Goal: Task Accomplishment & Management: Use online tool/utility

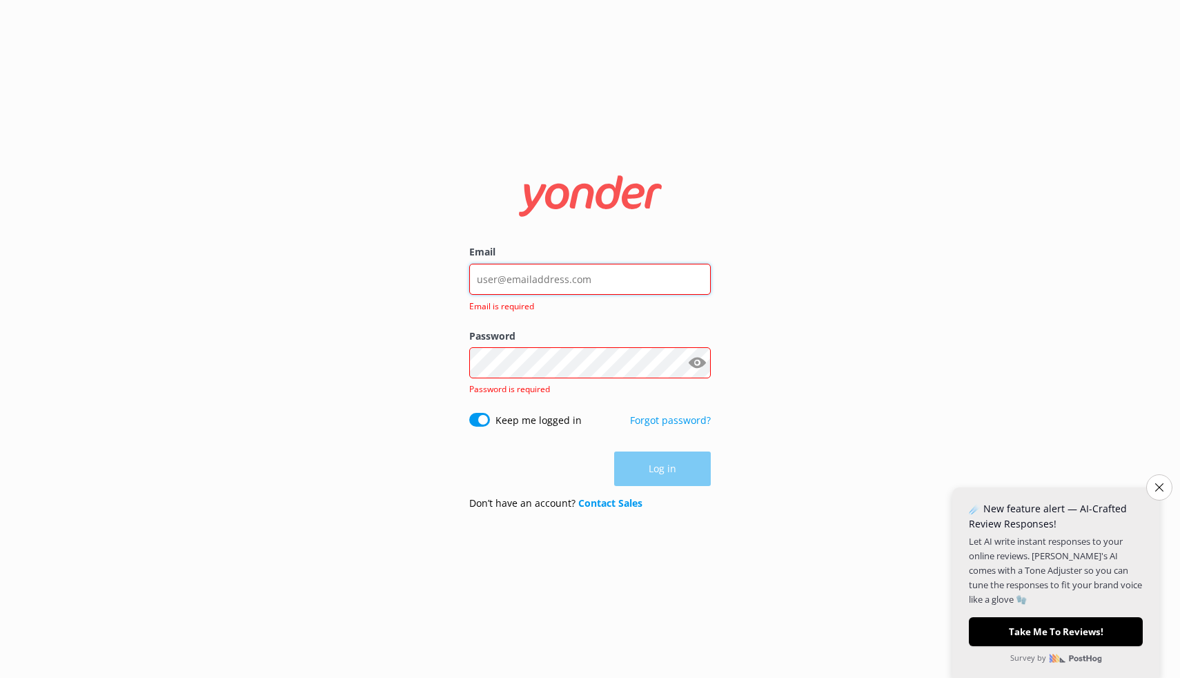
click at [555, 279] on input "Email" at bounding box center [590, 279] width 242 height 31
click at [1152, 482] on button "Close survey" at bounding box center [1159, 487] width 29 height 29
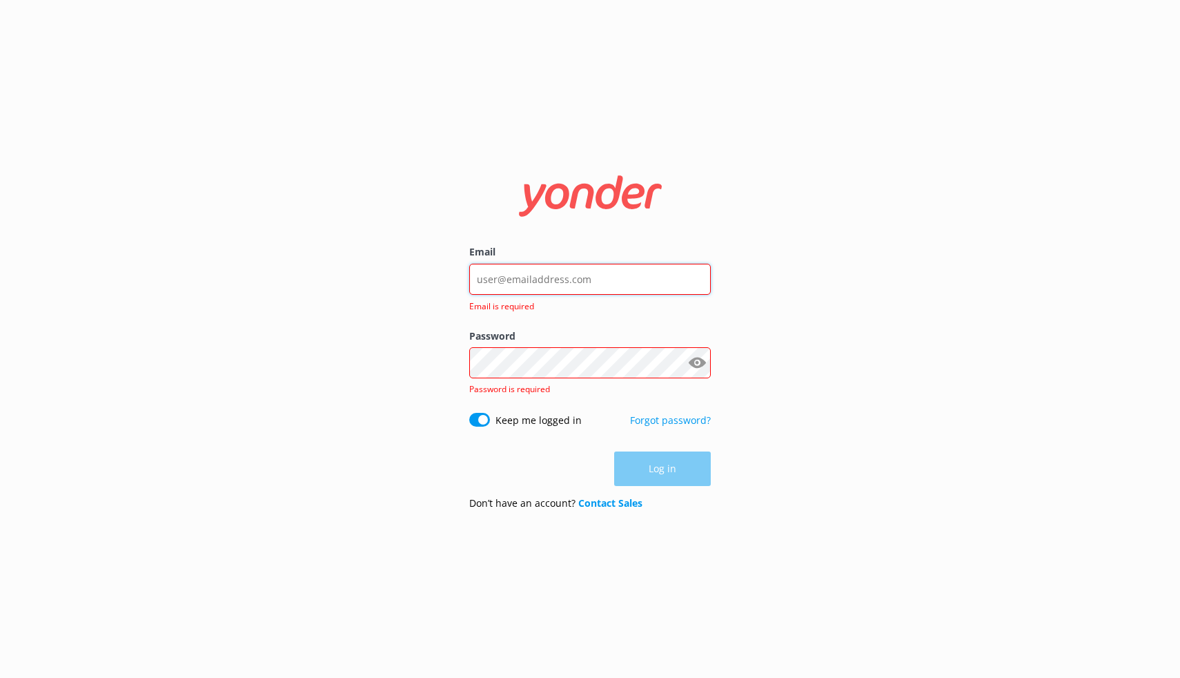
click at [600, 286] on input "Email" at bounding box center [590, 279] width 242 height 31
click at [0, 677] on com-1password-button at bounding box center [0, 678] width 0 height 0
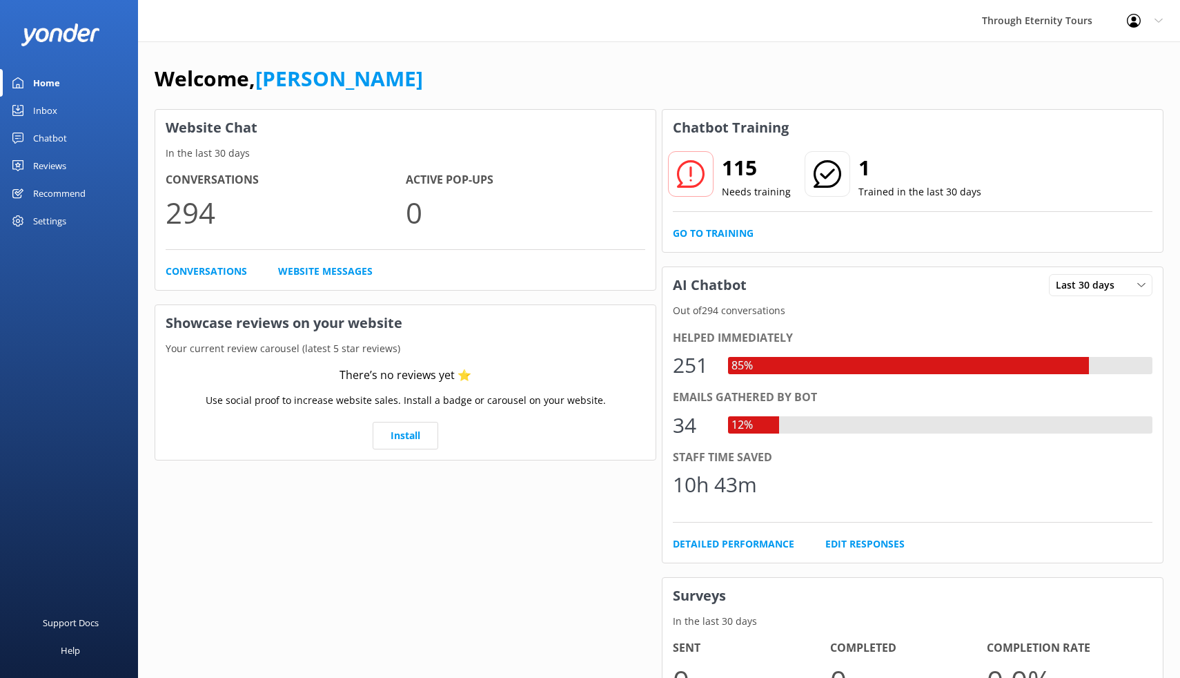
click at [66, 135] on div "Chatbot" at bounding box center [50, 138] width 34 height 28
